Goal: Check status: Check status

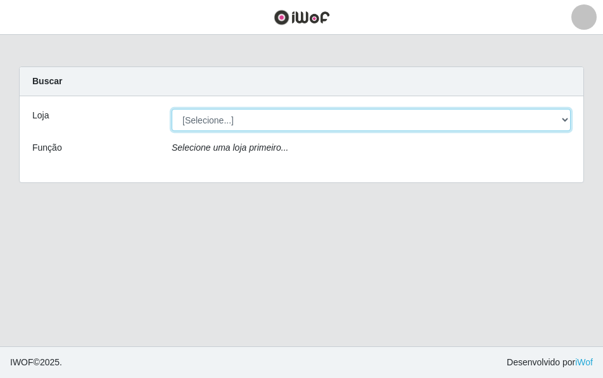
click at [565, 115] on select "[Selecione...] Atacado Vem - [STREET_ADDRESS]" at bounding box center [371, 120] width 399 height 22
select select "449"
click at [172, 109] on select "[Selecione...] Atacado Vem - [STREET_ADDRESS]" at bounding box center [371, 120] width 399 height 22
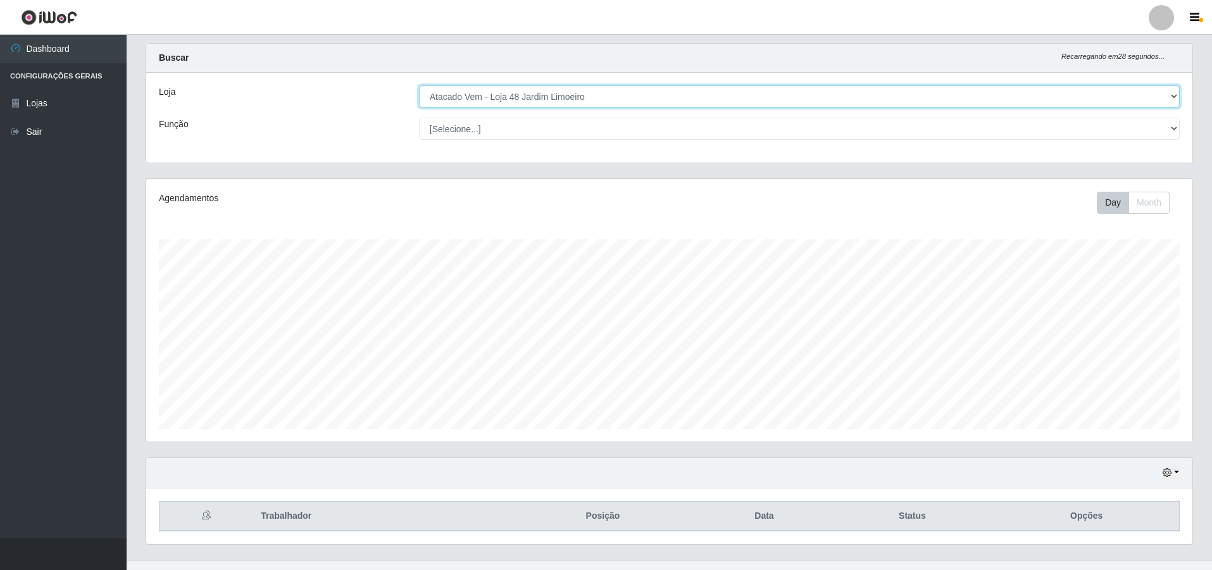
scroll to position [45, 0]
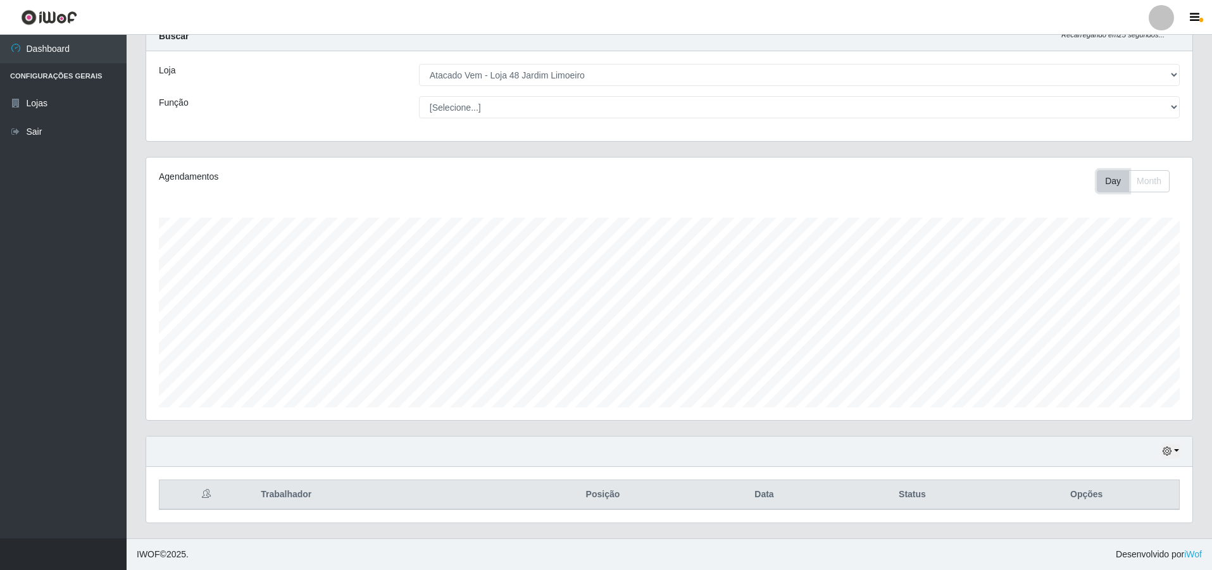
click at [602, 180] on button "Day" at bounding box center [1113, 181] width 32 height 22
click at [602, 184] on button "Day" at bounding box center [1113, 181] width 32 height 22
click at [602, 377] on button "button" at bounding box center [1171, 451] width 18 height 15
click at [602, 377] on button "1 Semana" at bounding box center [1129, 404] width 100 height 27
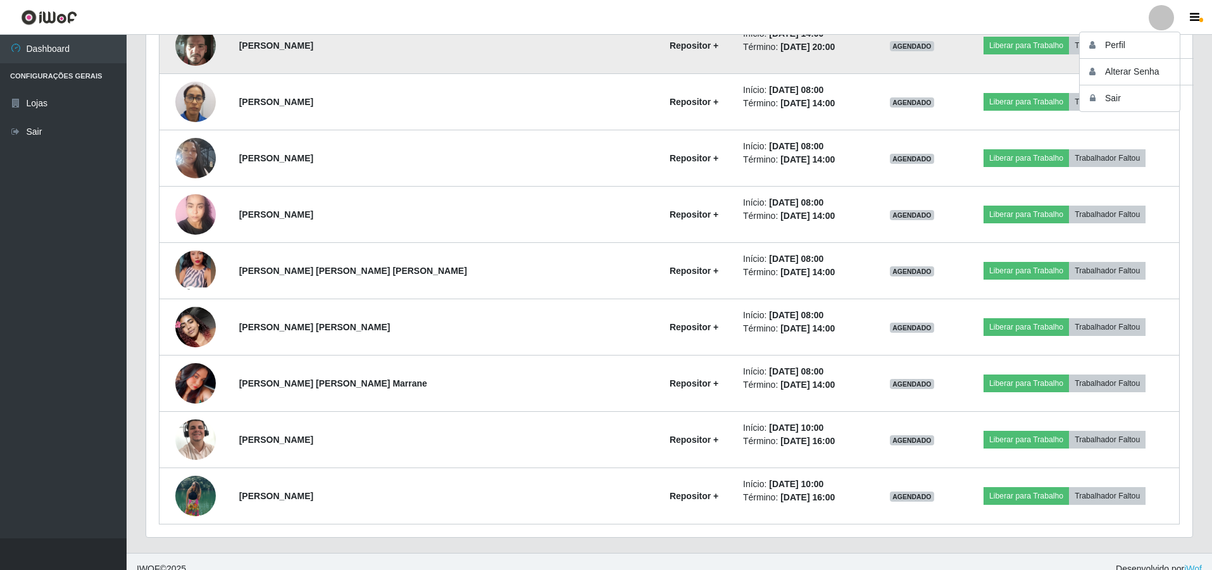
scroll to position [1622, 0]
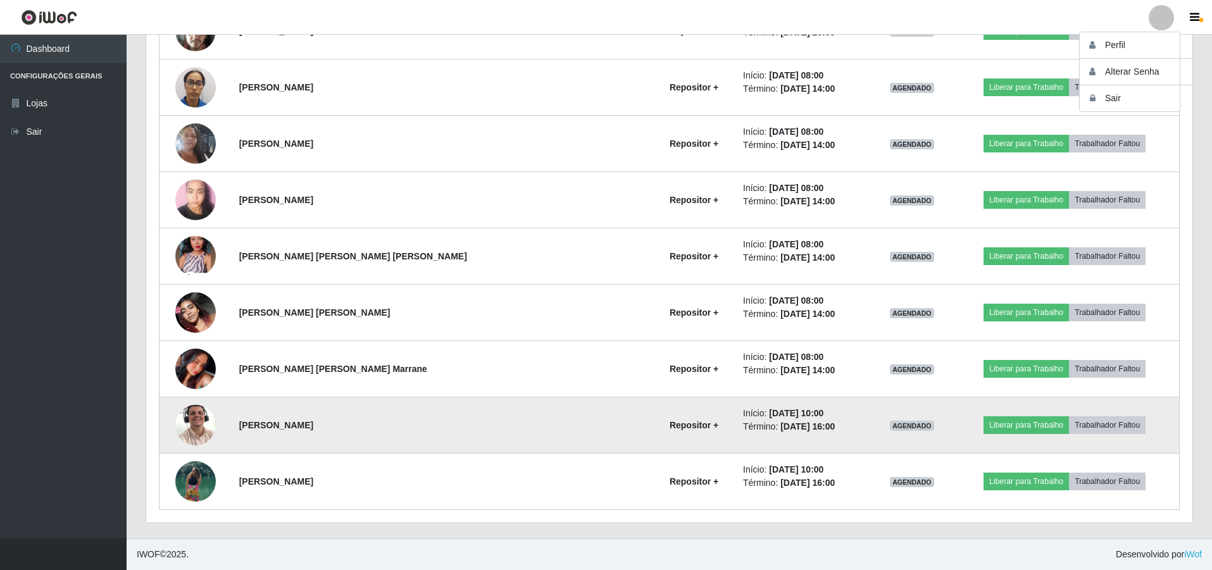
click at [208, 377] on img at bounding box center [195, 425] width 41 height 72
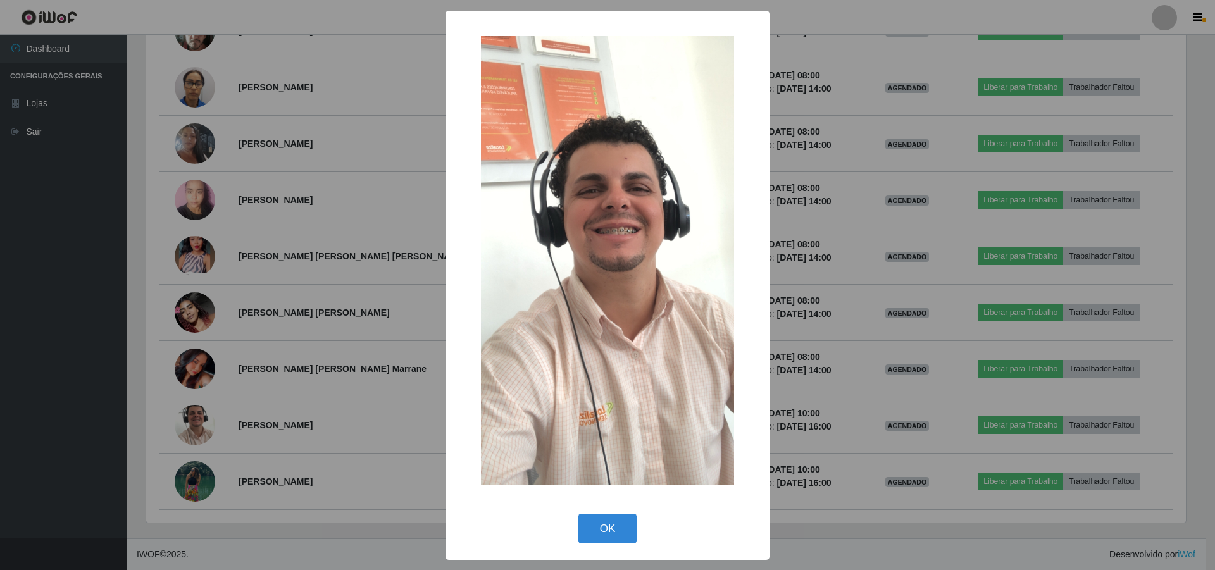
click at [197, 377] on div "× OK Cancel" at bounding box center [607, 285] width 1215 height 570
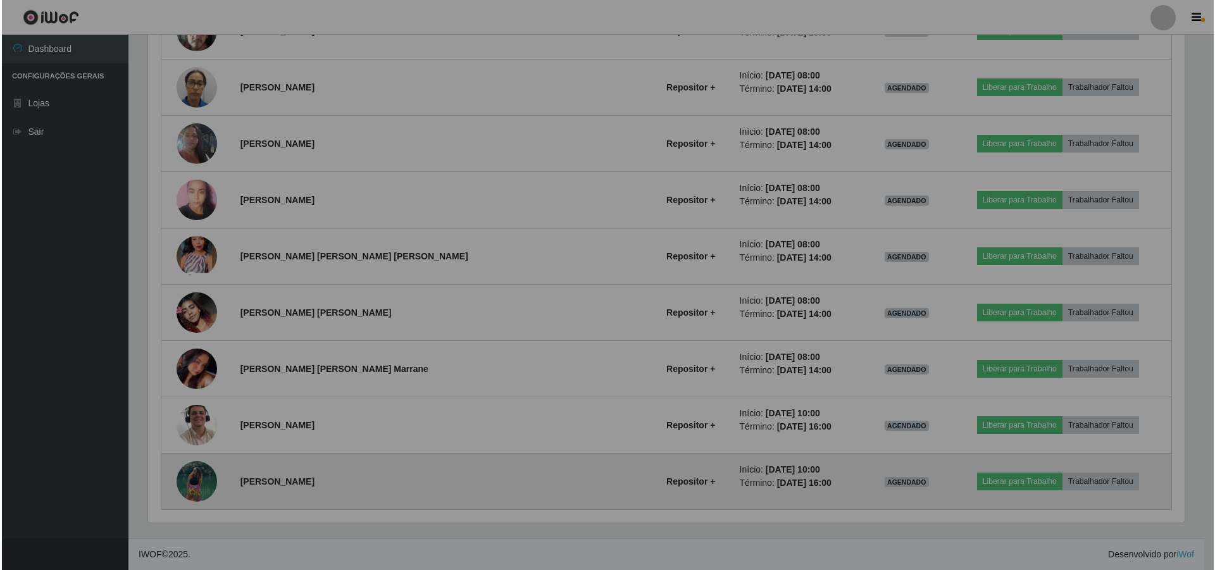
scroll to position [263, 1046]
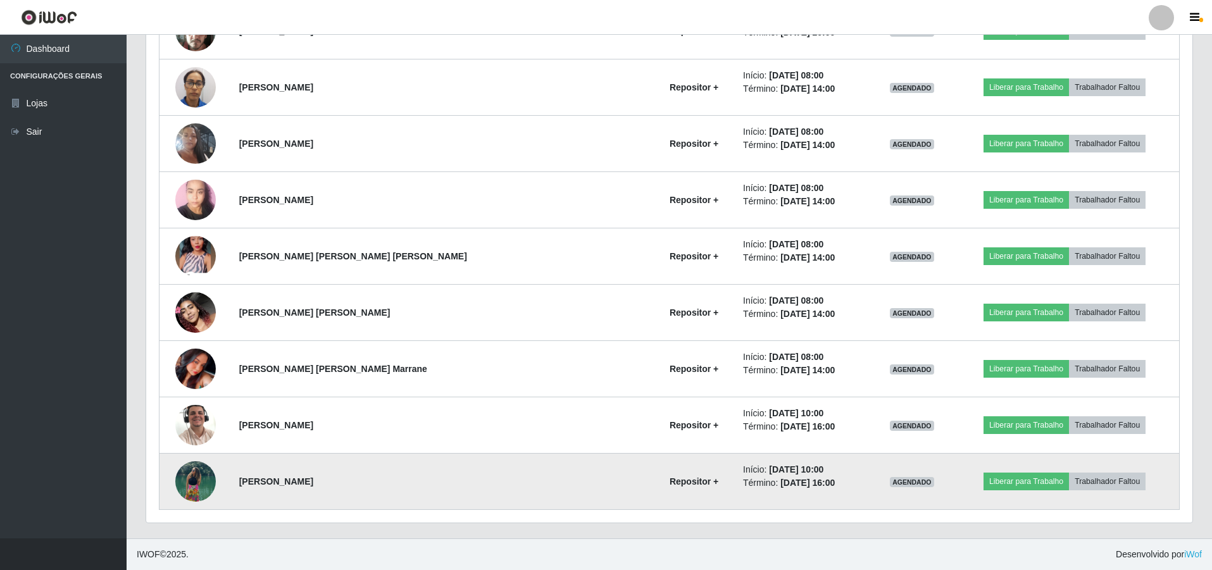
click at [197, 377] on img at bounding box center [195, 482] width 41 height 72
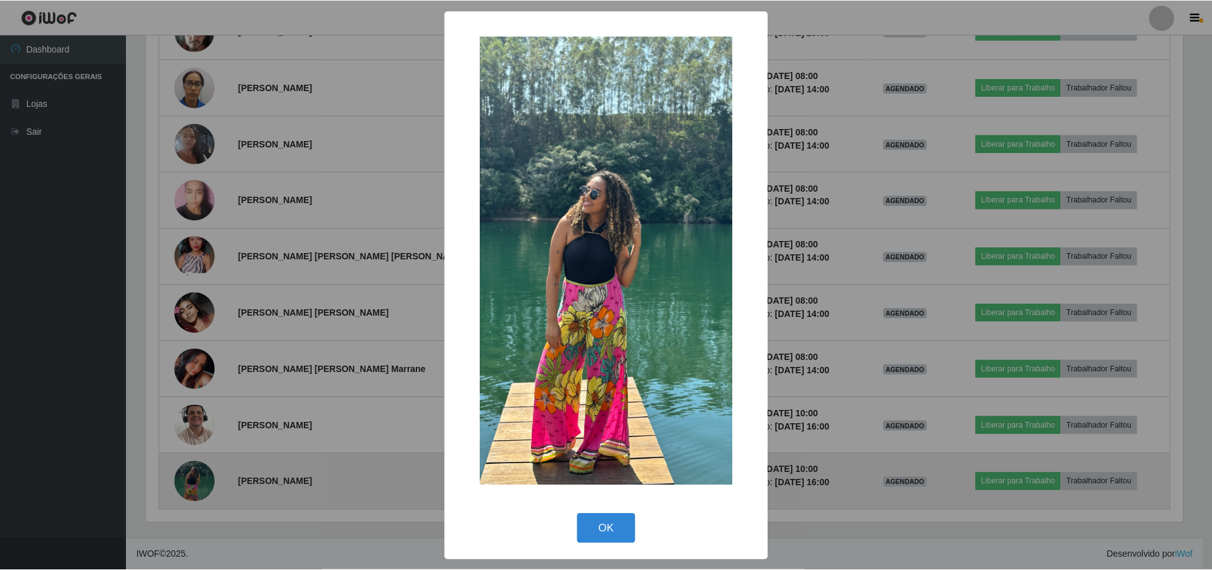
scroll to position [263, 1040]
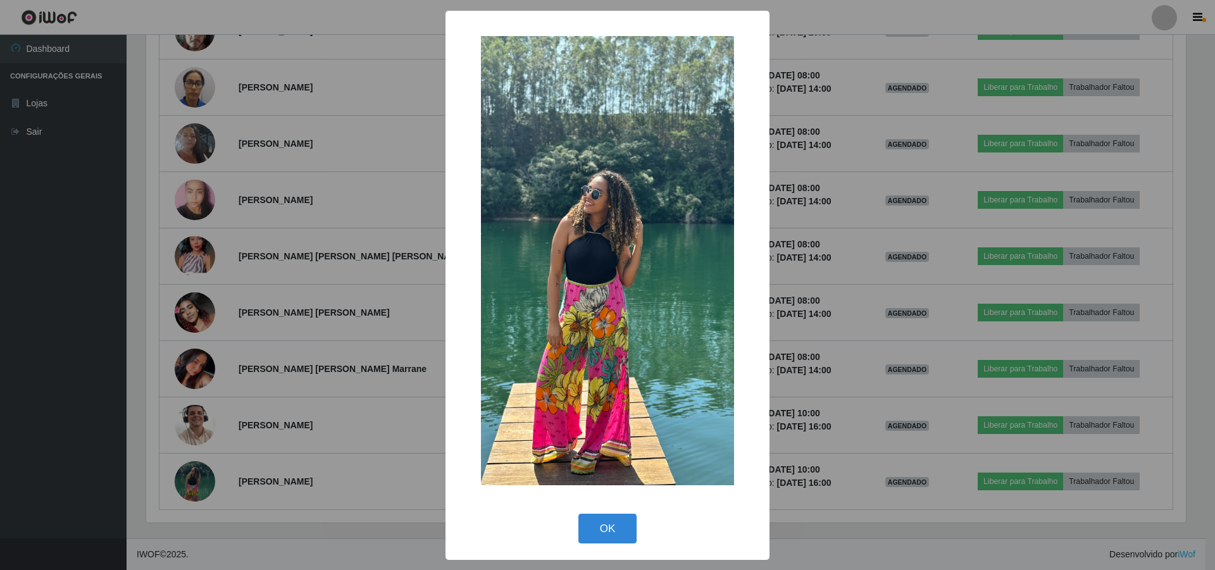
click at [602, 267] on img at bounding box center [607, 261] width 253 height 450
click at [200, 303] on div "× OK Cancel" at bounding box center [607, 285] width 1215 height 570
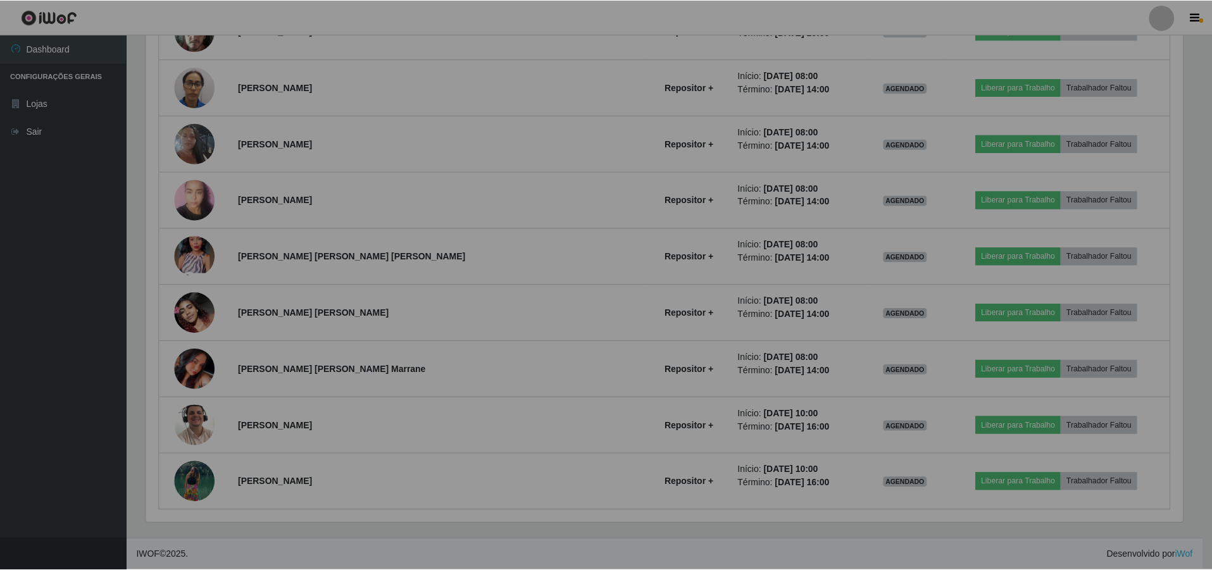
scroll to position [263, 1046]
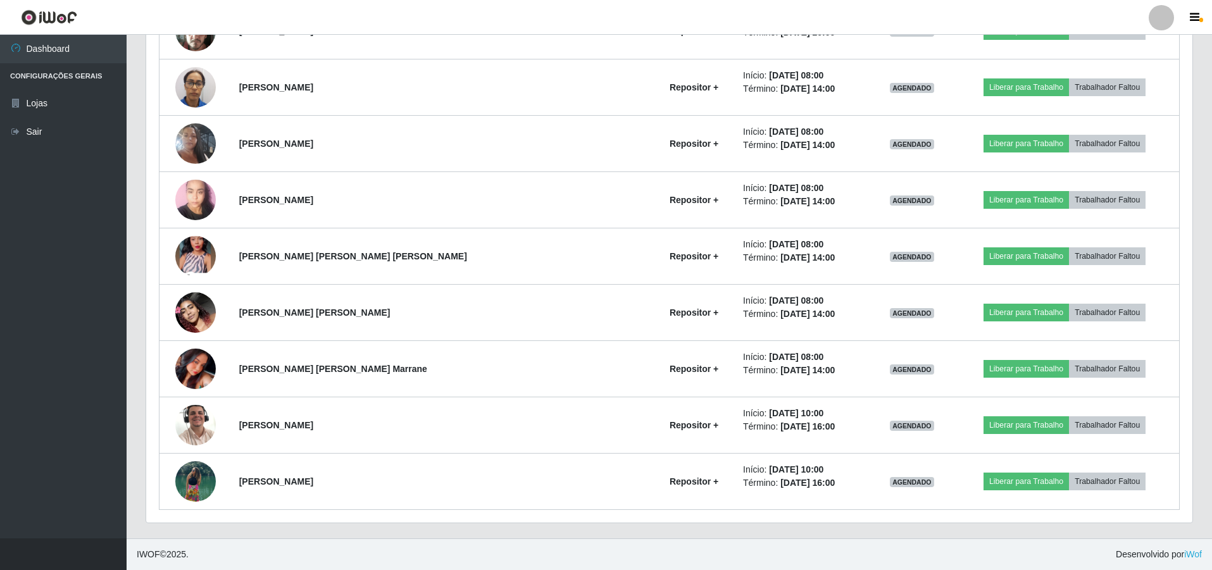
click at [200, 303] on img at bounding box center [195, 313] width 41 height 72
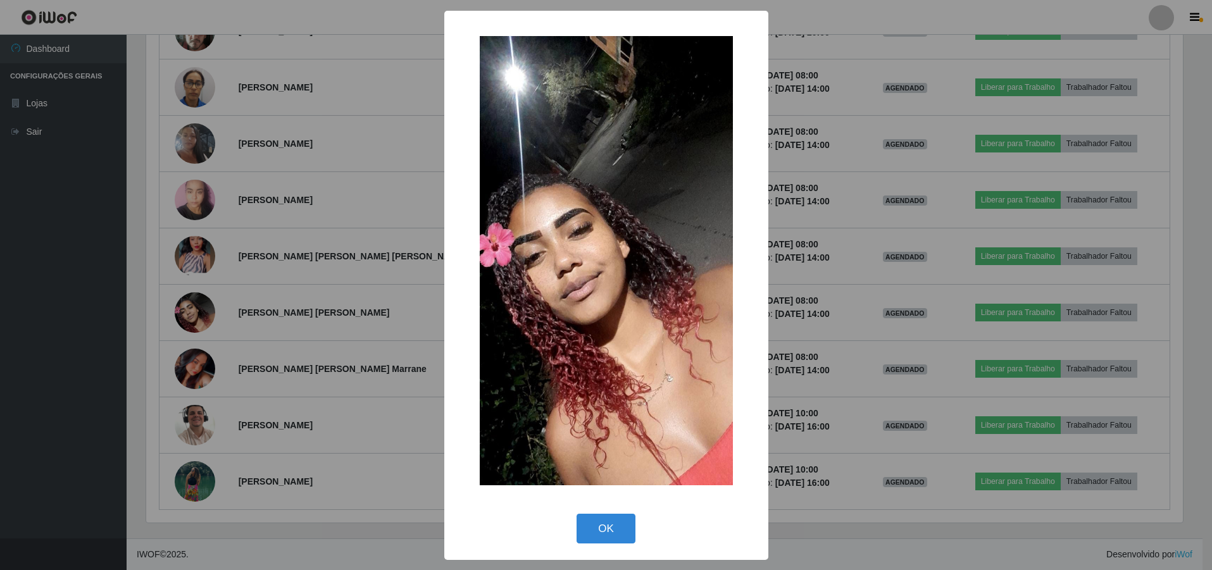
scroll to position [263, 1040]
click at [209, 362] on div "× OK Cancel" at bounding box center [607, 285] width 1215 height 570
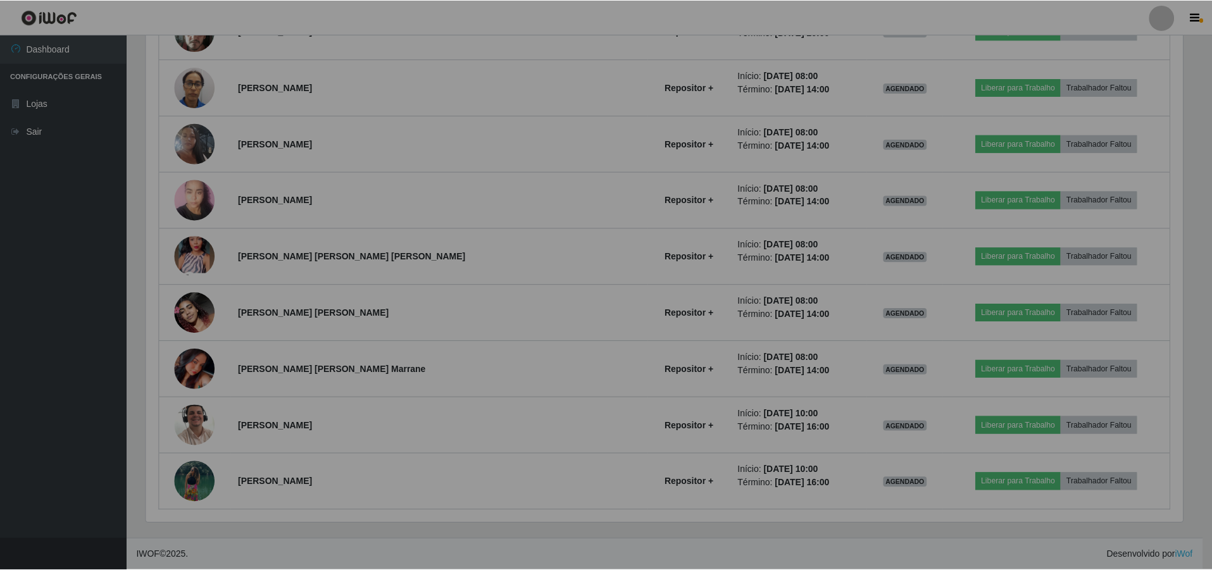
scroll to position [263, 1046]
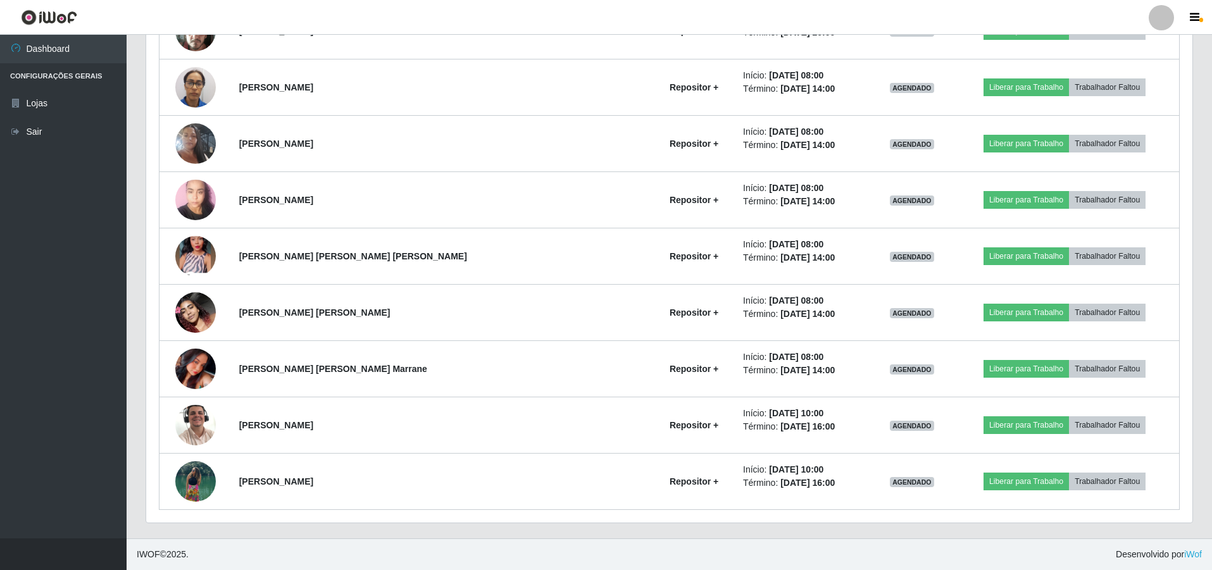
click at [209, 362] on img at bounding box center [195, 369] width 41 height 41
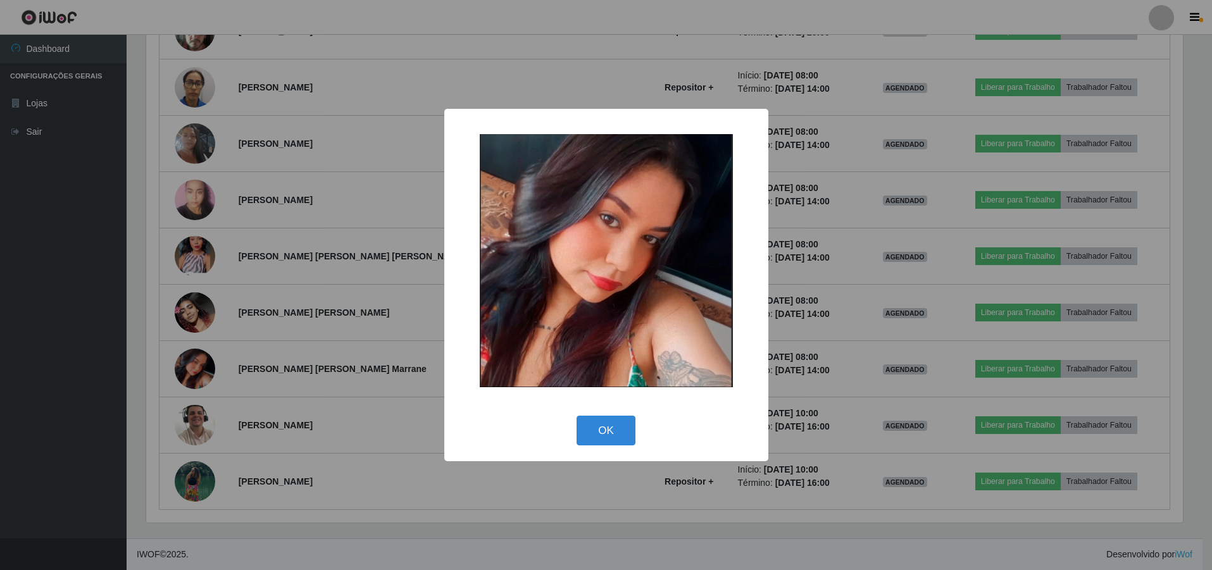
scroll to position [263, 1040]
click at [199, 256] on div "× OK Cancel" at bounding box center [607, 285] width 1215 height 570
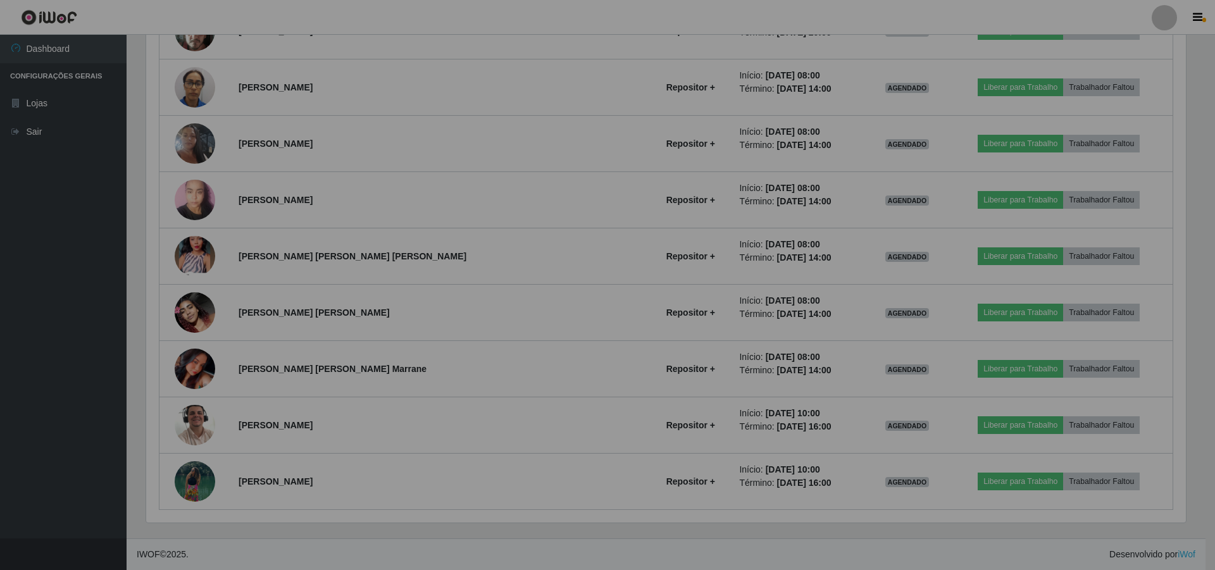
scroll to position [263, 1046]
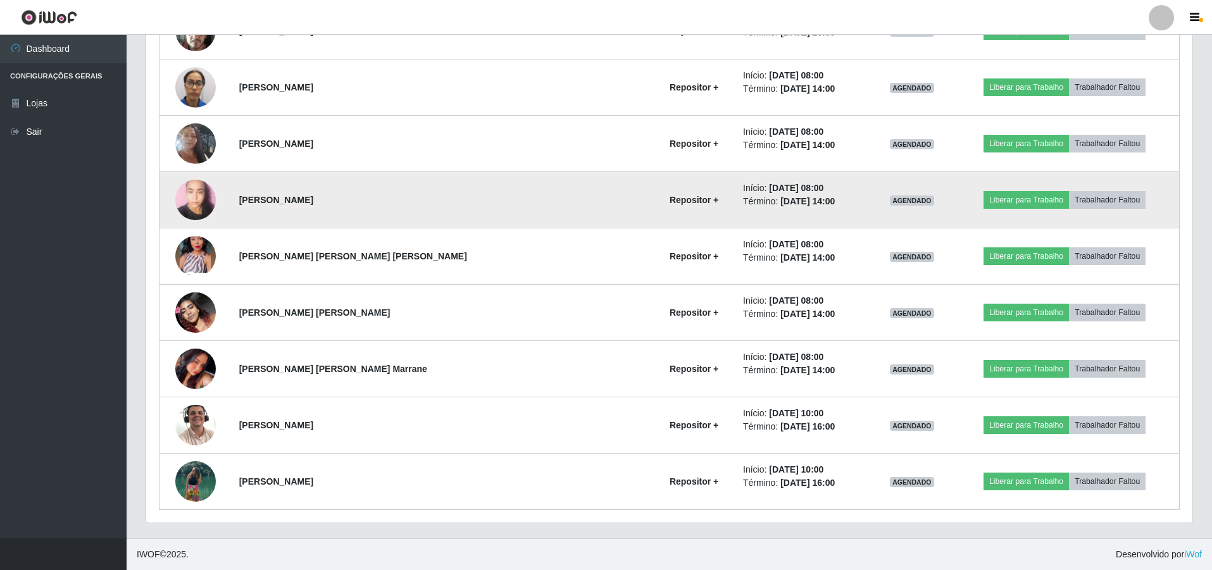
click at [211, 197] on img at bounding box center [195, 200] width 41 height 54
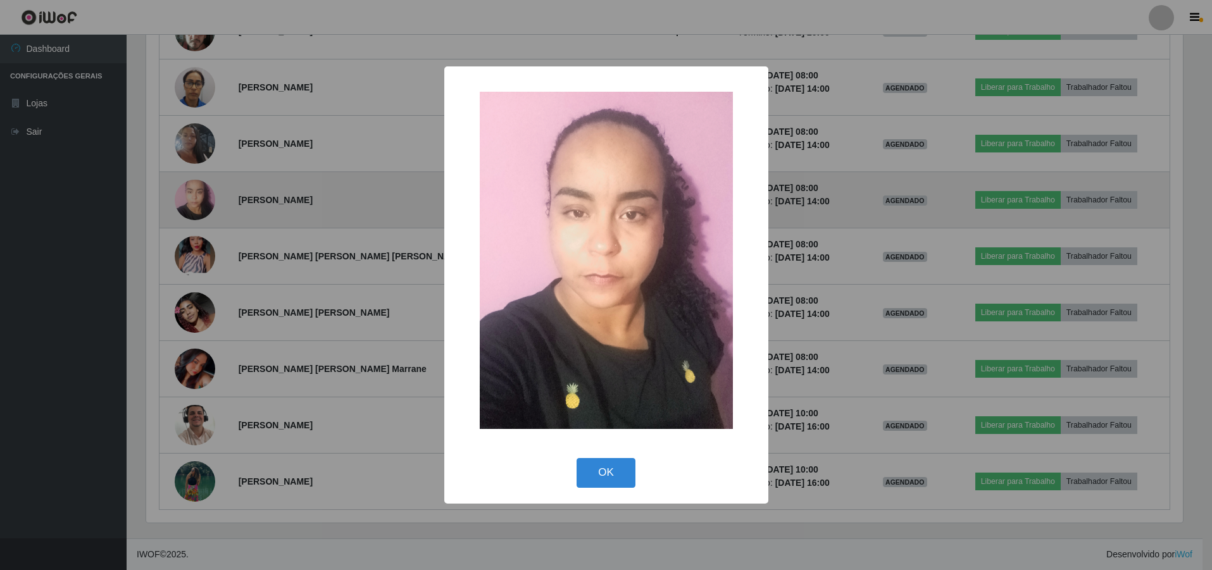
scroll to position [263, 1040]
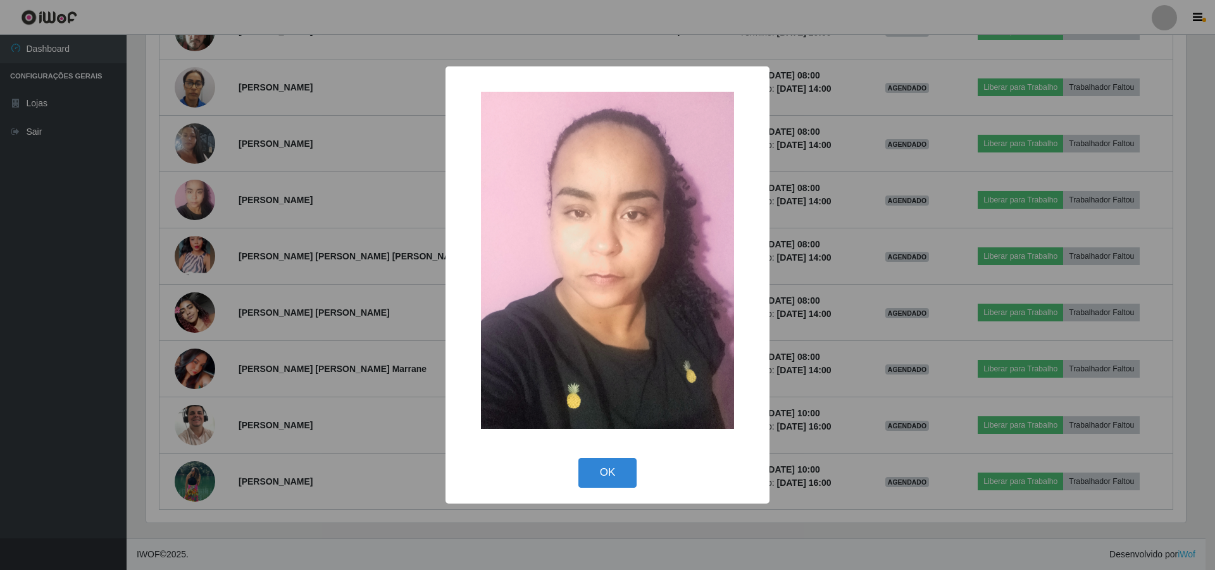
click at [194, 133] on div "× OK Cancel" at bounding box center [607, 285] width 1215 height 570
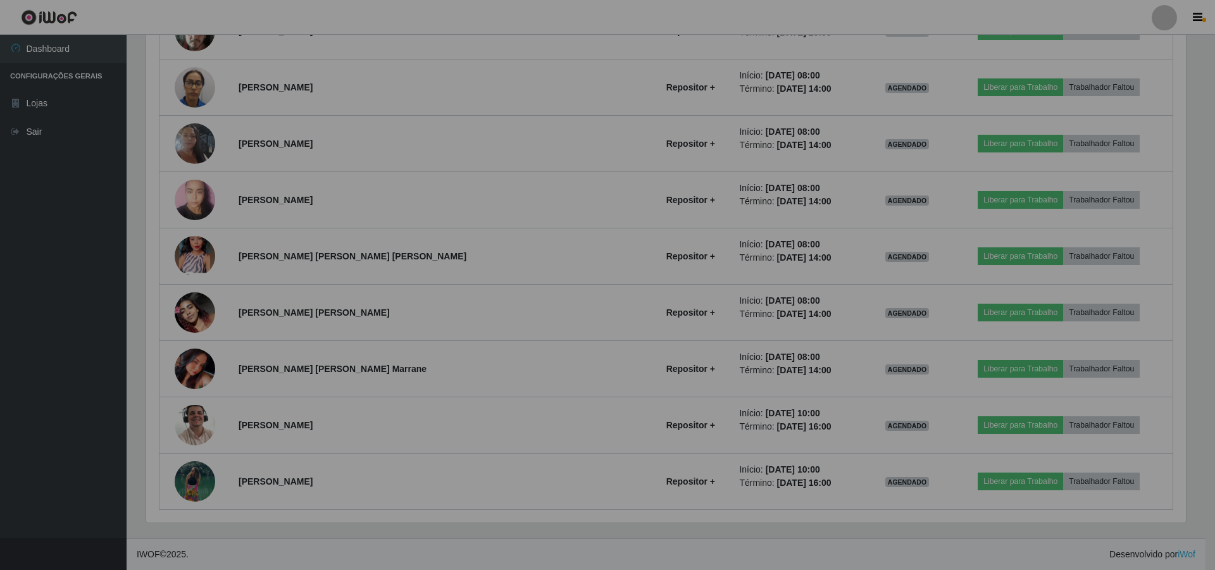
scroll to position [263, 1046]
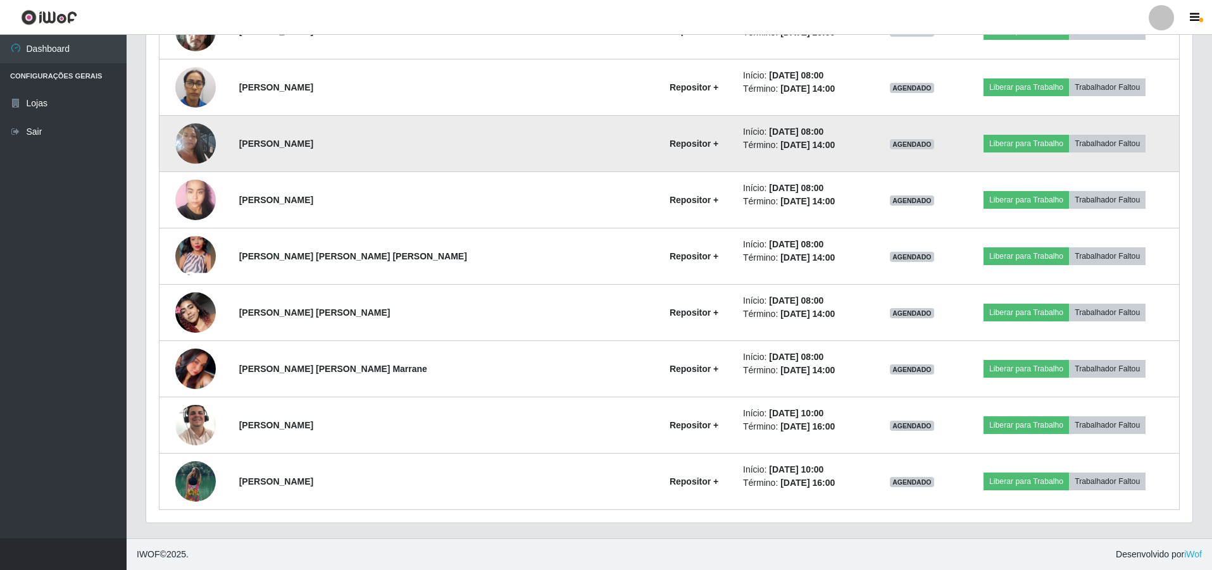
click at [200, 146] on img at bounding box center [195, 144] width 41 height 72
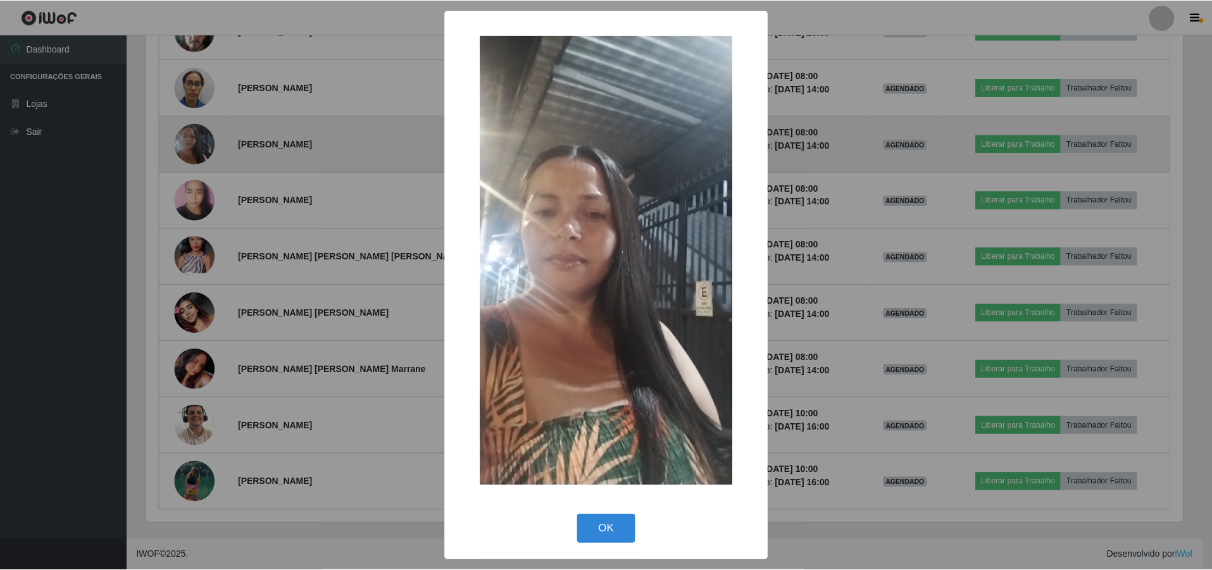
scroll to position [263, 1040]
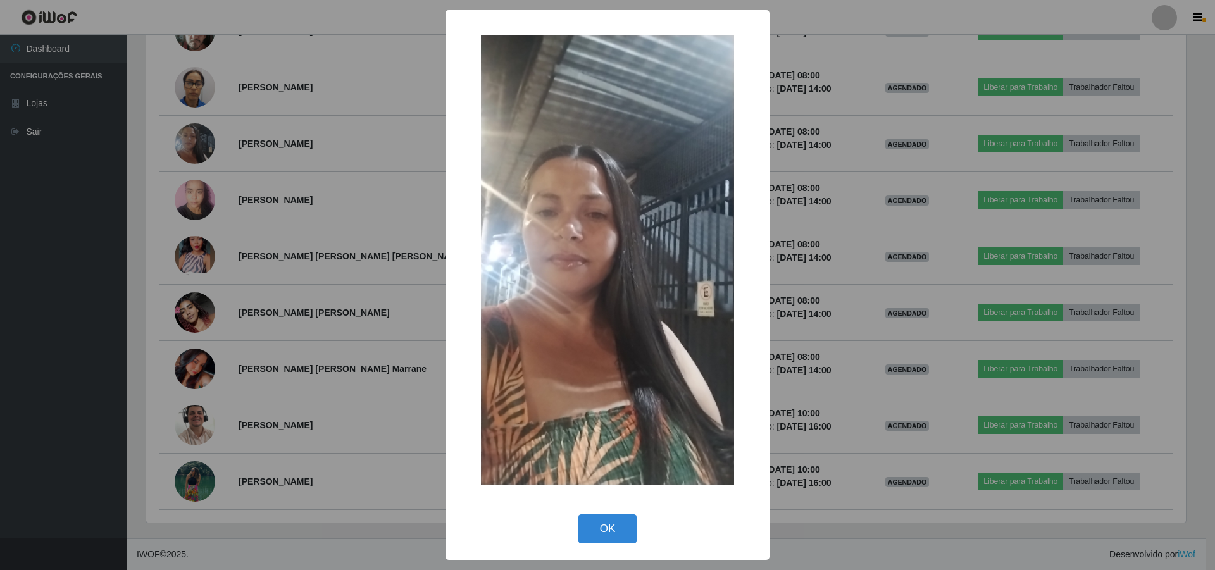
click at [602, 194] on img at bounding box center [607, 260] width 253 height 450
click at [205, 94] on div "× OK Cancel" at bounding box center [607, 285] width 1215 height 570
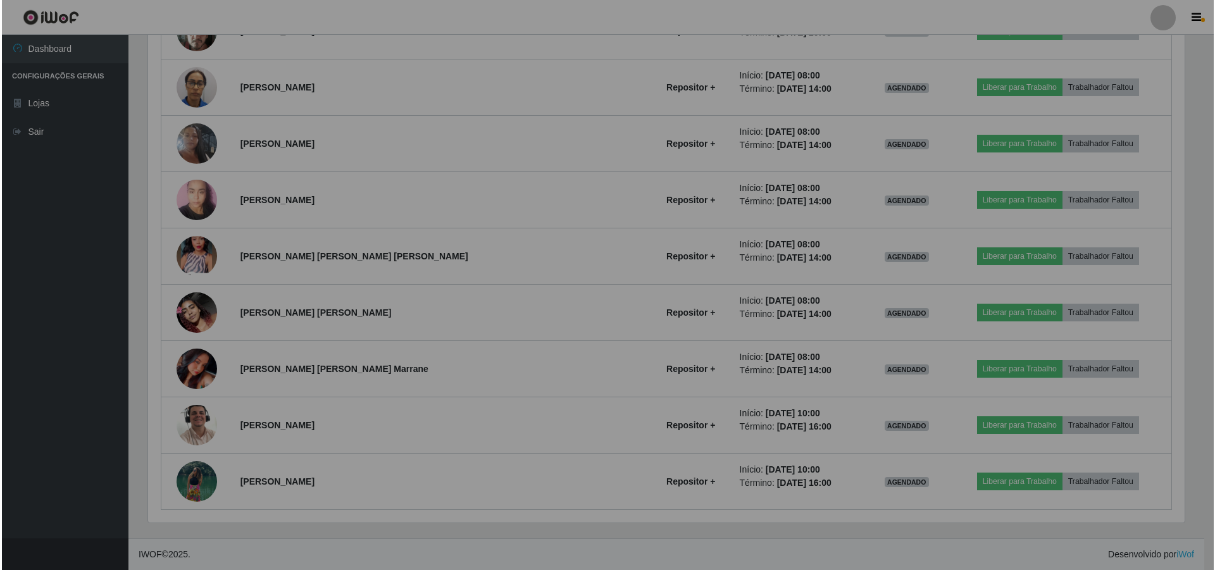
scroll to position [263, 1046]
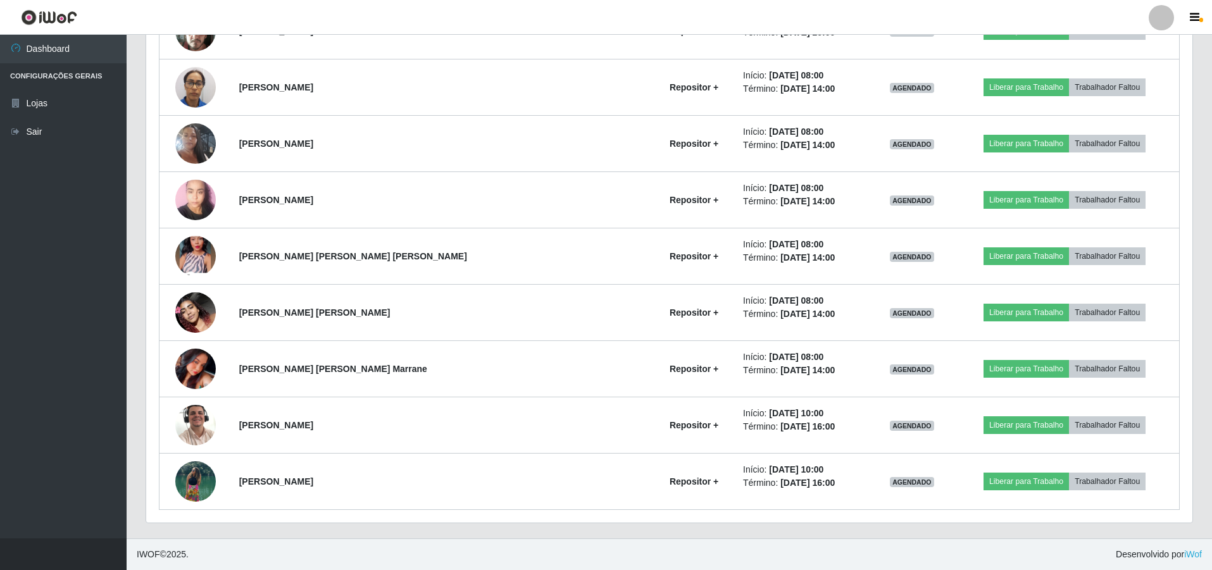
click at [205, 94] on img at bounding box center [195, 87] width 41 height 54
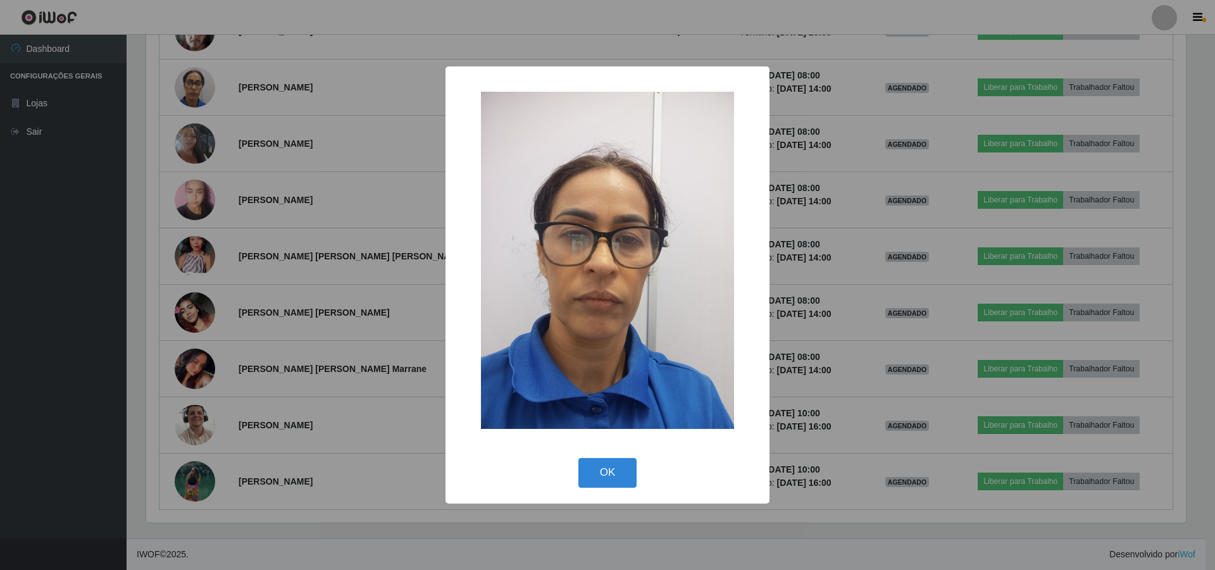
click at [230, 92] on div "× OK Cancel" at bounding box center [607, 285] width 1215 height 570
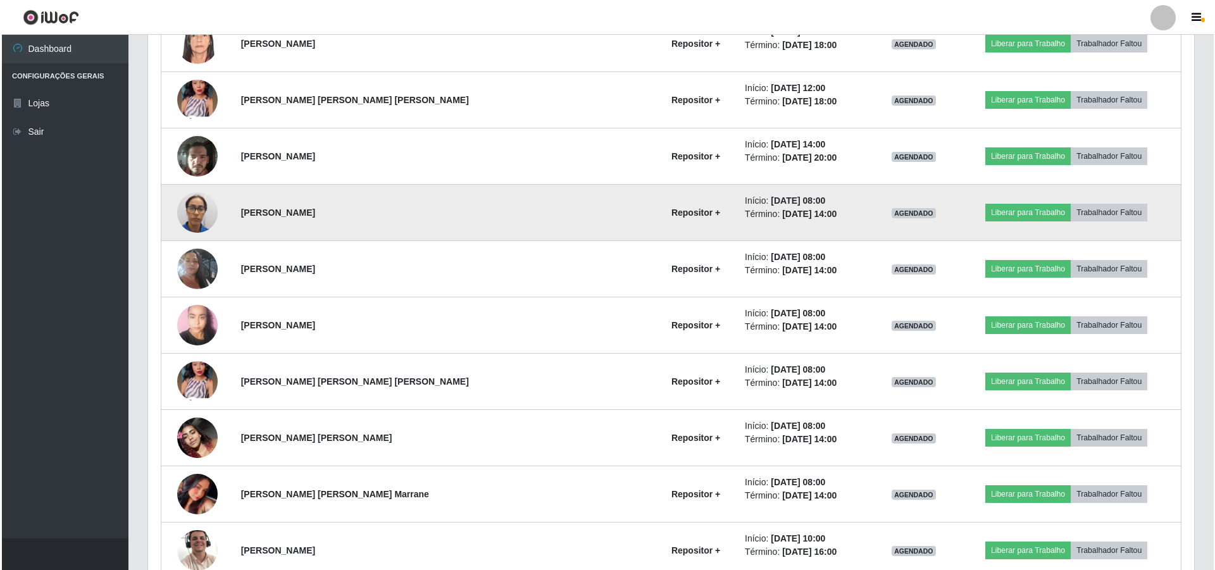
scroll to position [1496, 0]
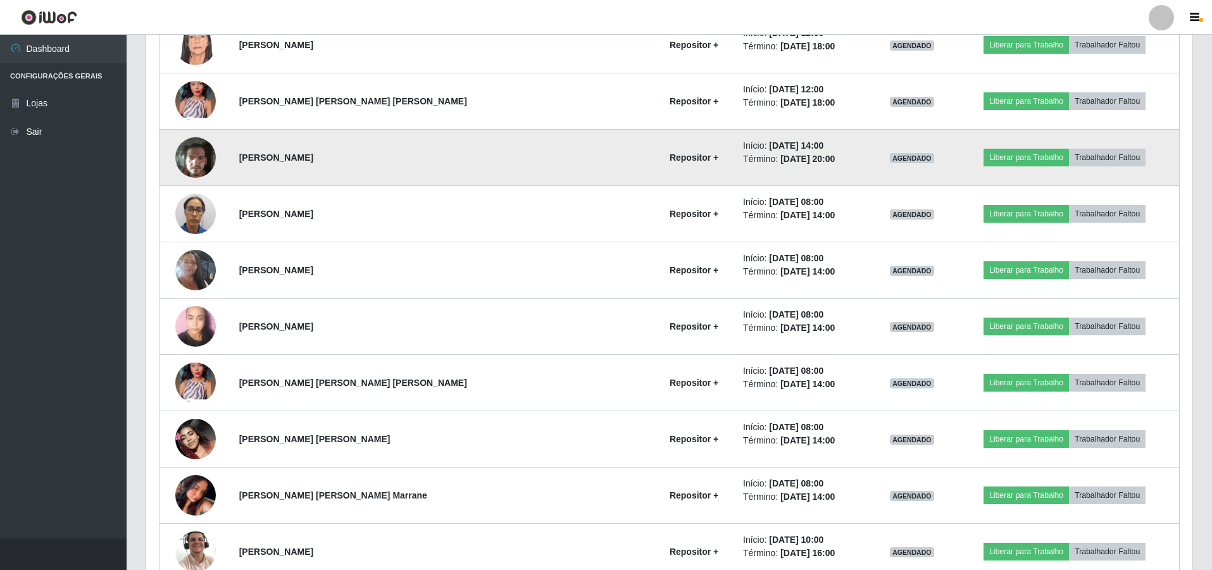
click at [215, 152] on img at bounding box center [195, 157] width 41 height 54
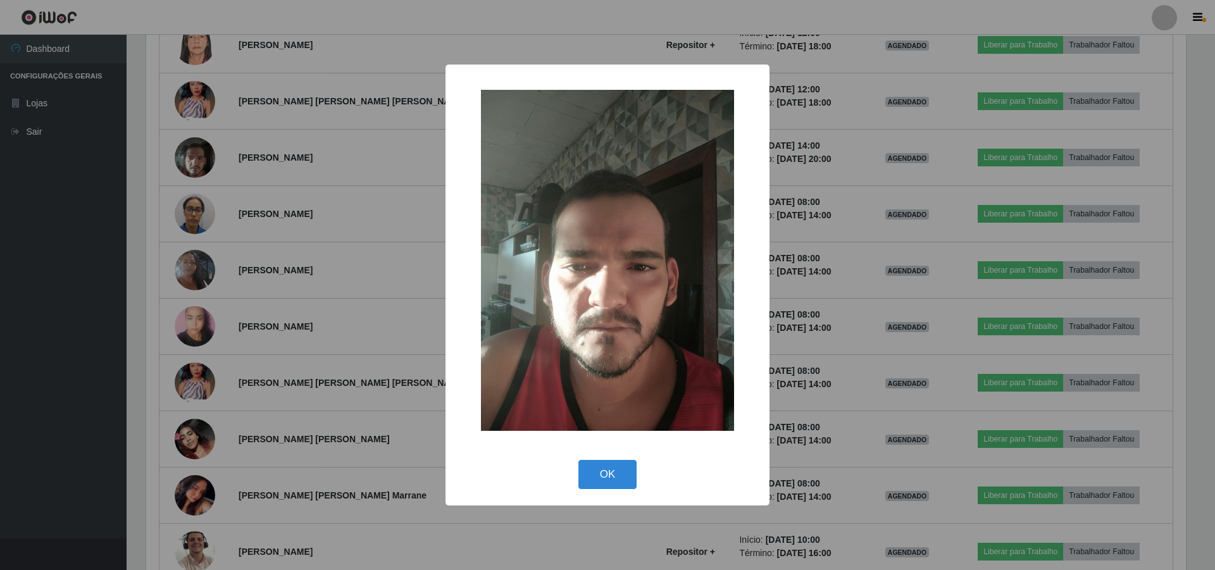
click at [211, 103] on div "× OK Cancel" at bounding box center [607, 285] width 1215 height 570
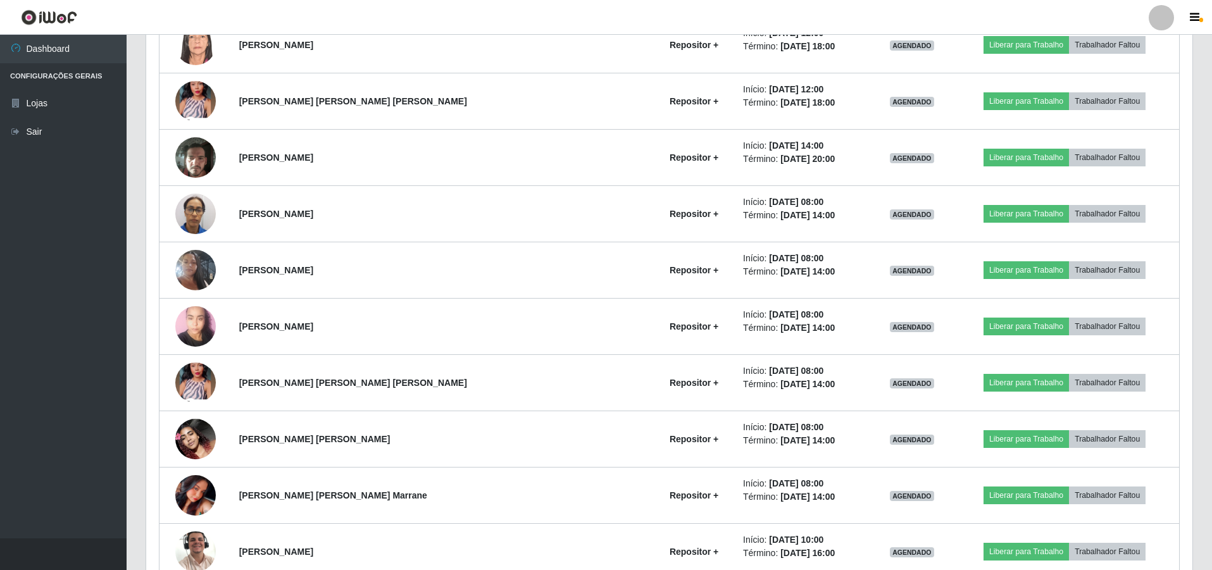
scroll to position [632688, 631904]
click at [211, 103] on img at bounding box center [195, 101] width 41 height 90
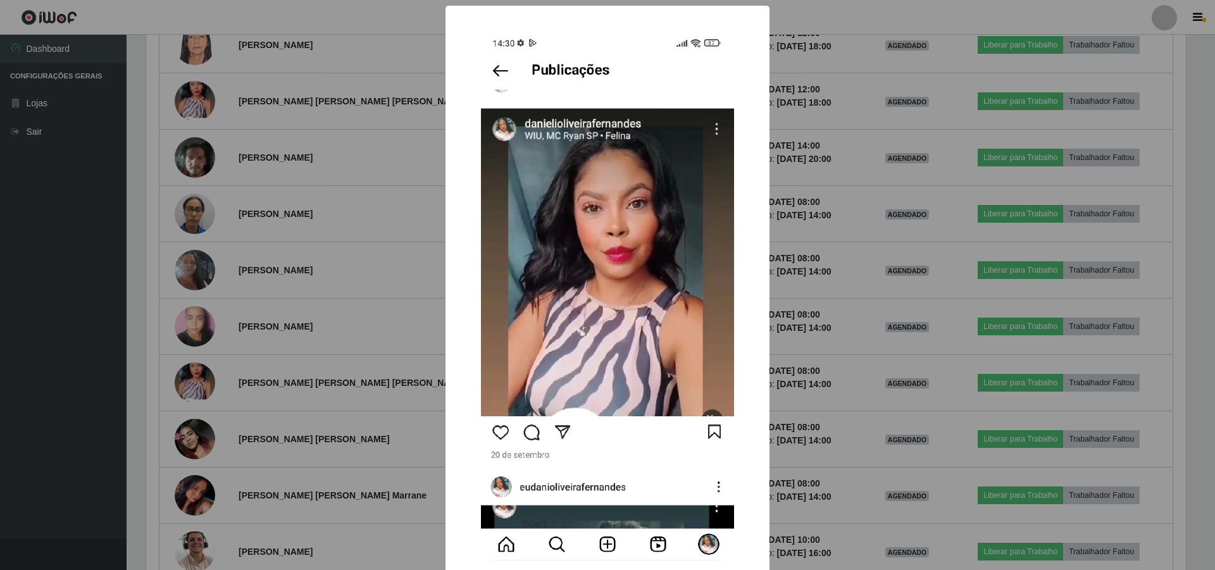
click at [220, 106] on div "× OK Cancel" at bounding box center [607, 285] width 1215 height 570
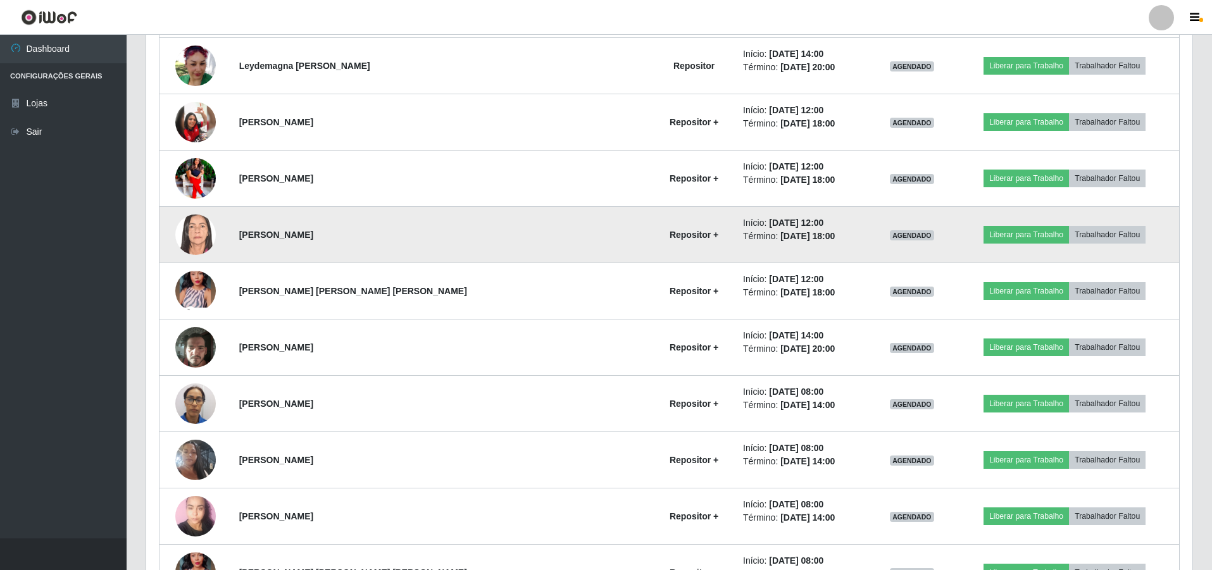
click at [199, 234] on img at bounding box center [195, 235] width 41 height 54
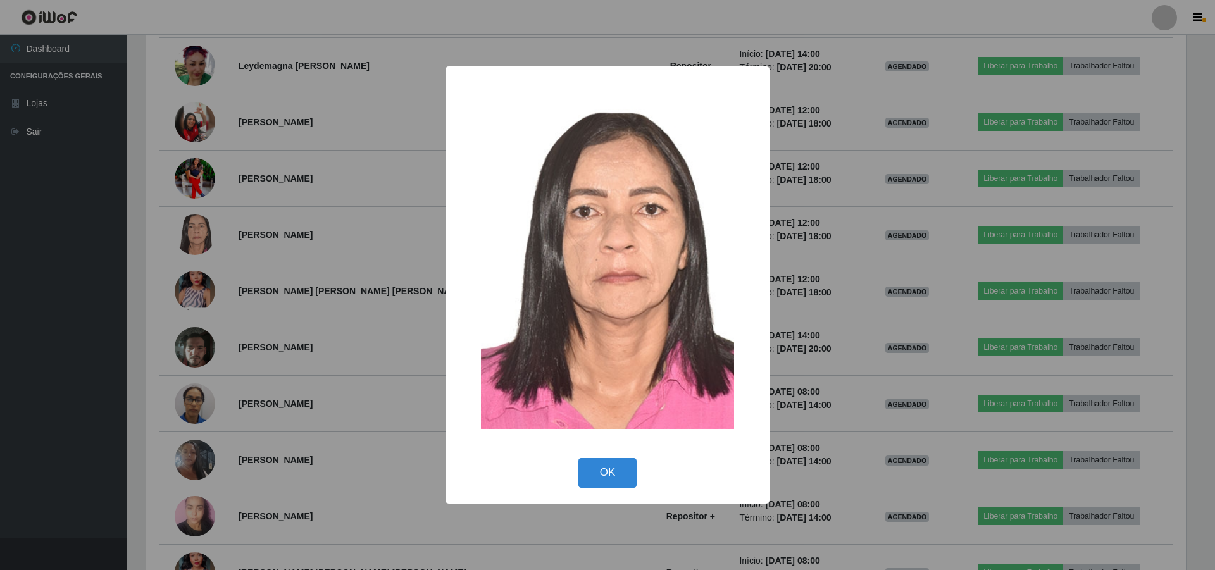
click at [211, 177] on div "× OK Cancel" at bounding box center [607, 285] width 1215 height 570
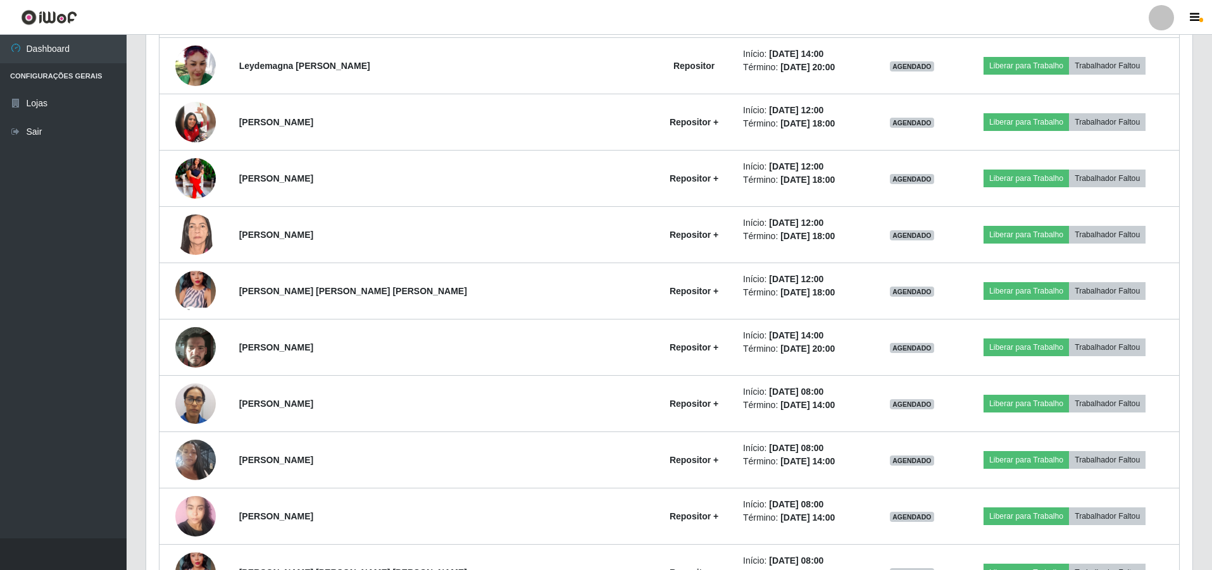
click at [211, 177] on img at bounding box center [195, 178] width 41 height 51
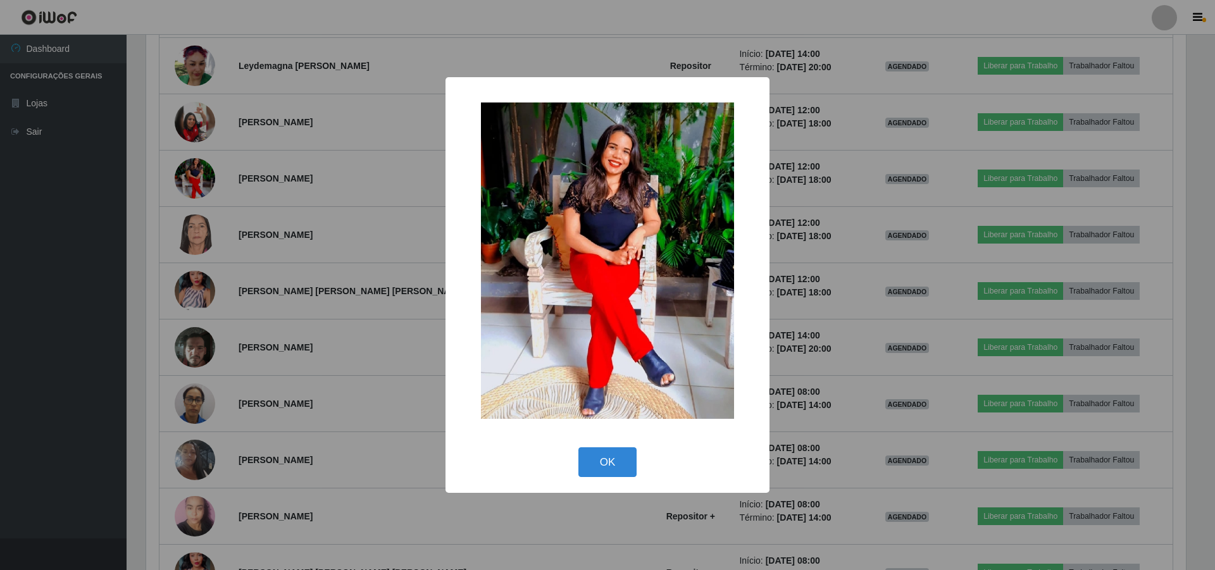
click at [193, 107] on div "× OK Cancel" at bounding box center [607, 285] width 1215 height 570
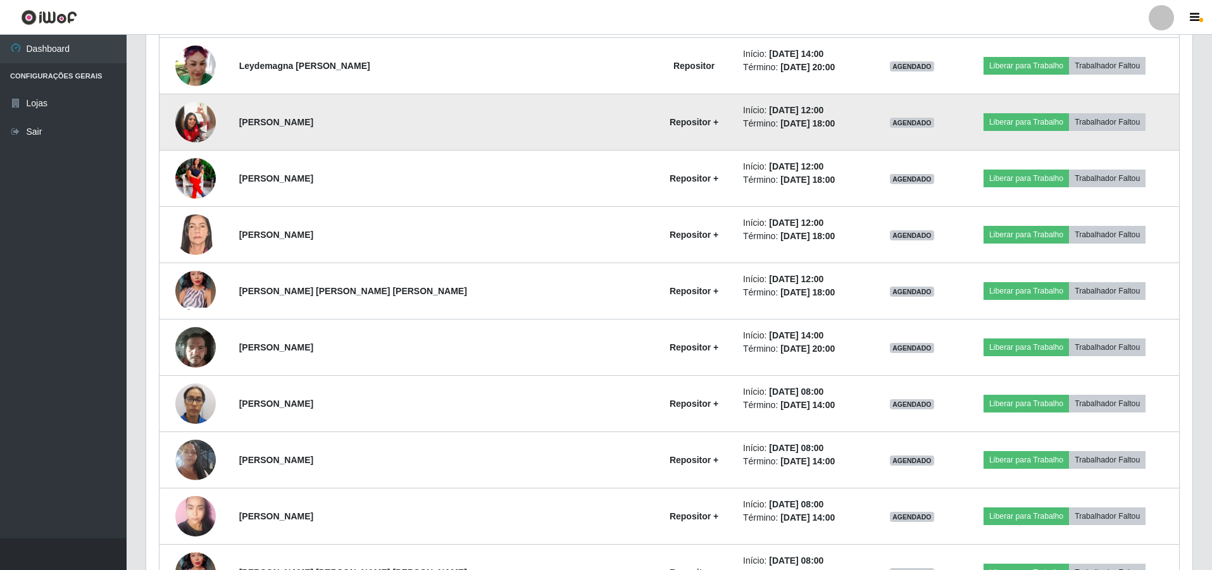
click at [195, 115] on img at bounding box center [195, 122] width 41 height 41
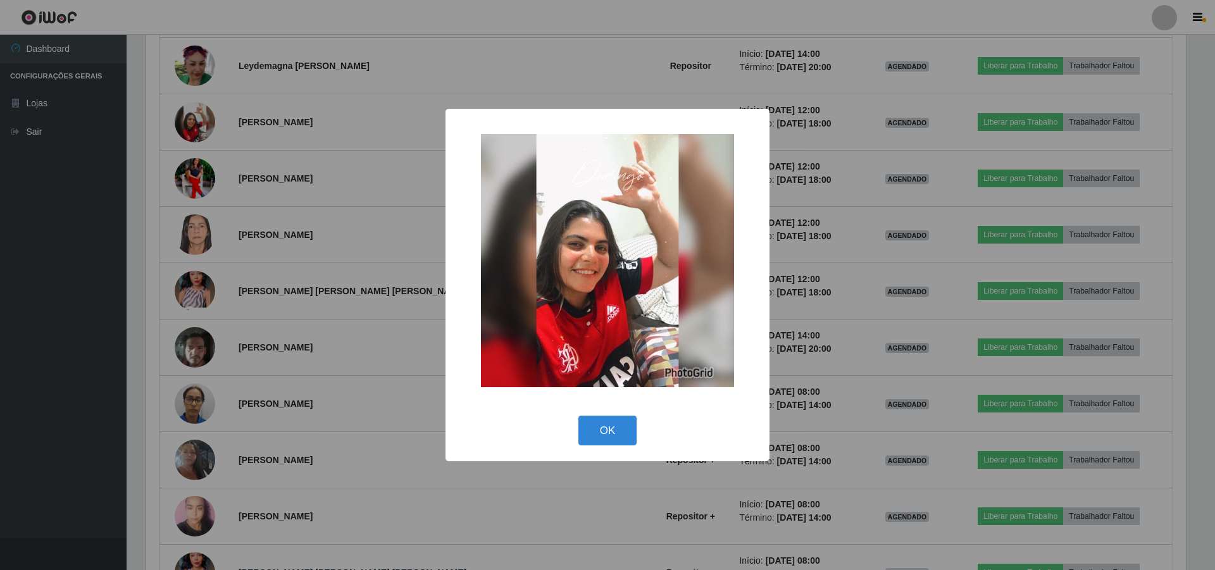
click at [219, 120] on div "× OK Cancel" at bounding box center [607, 285] width 1215 height 570
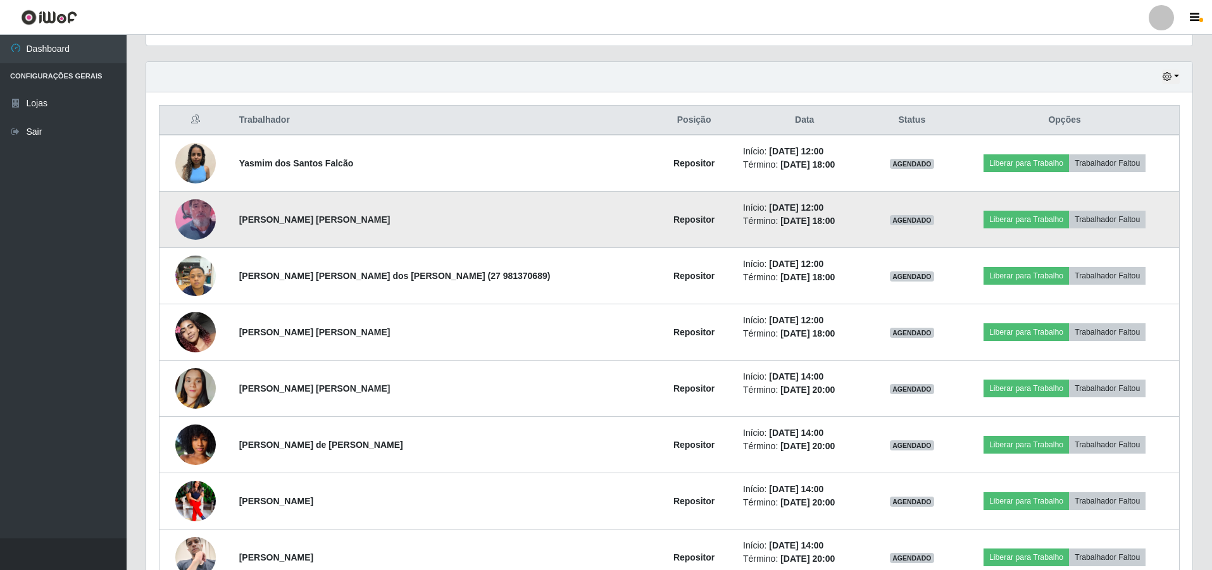
click at [206, 209] on img at bounding box center [195, 220] width 41 height 72
